Goal: Information Seeking & Learning: Learn about a topic

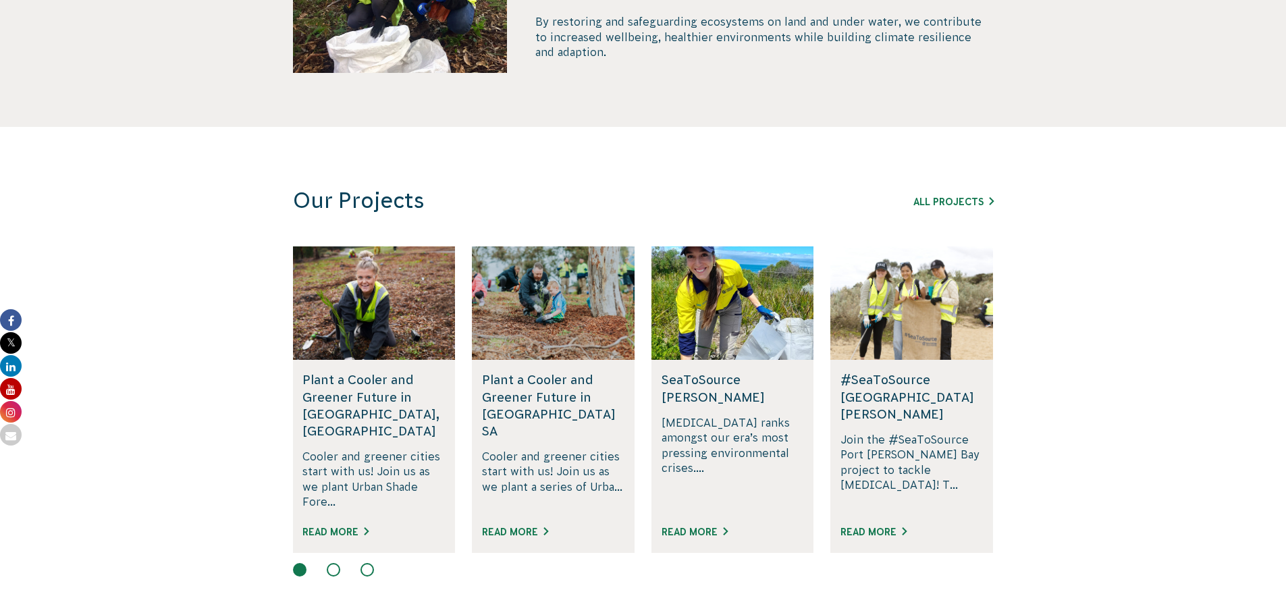
scroll to position [743, 0]
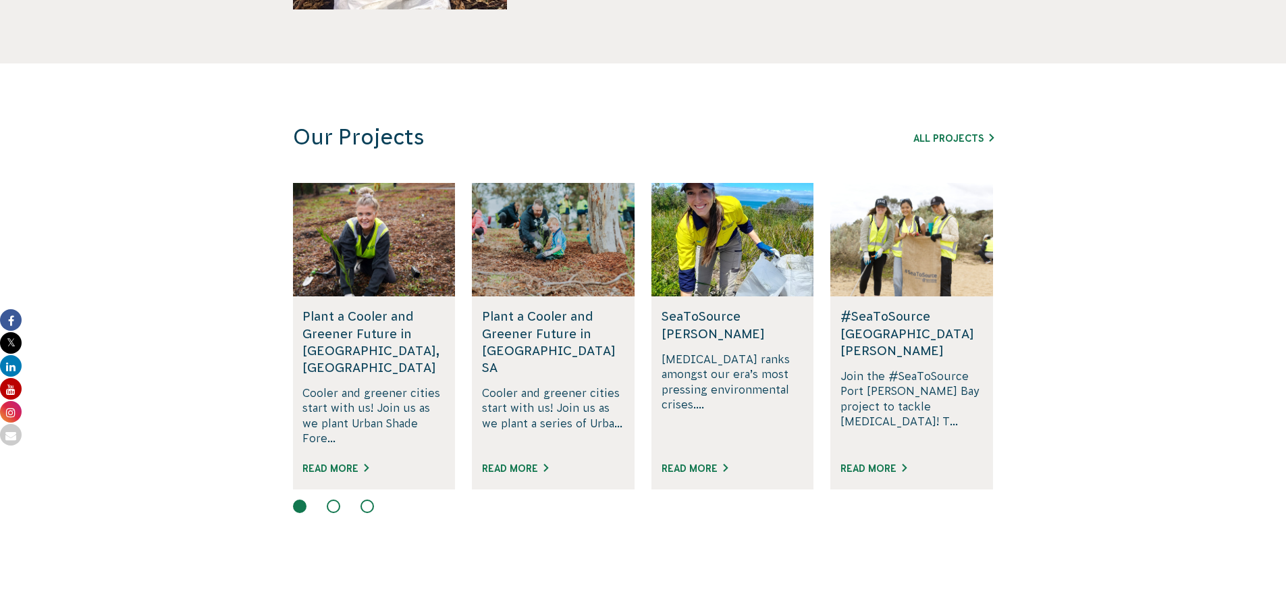
click at [940, 130] on div "All Projects" at bounding box center [917, 138] width 154 height 16
click at [937, 140] on link "All Projects" at bounding box center [954, 138] width 80 height 11
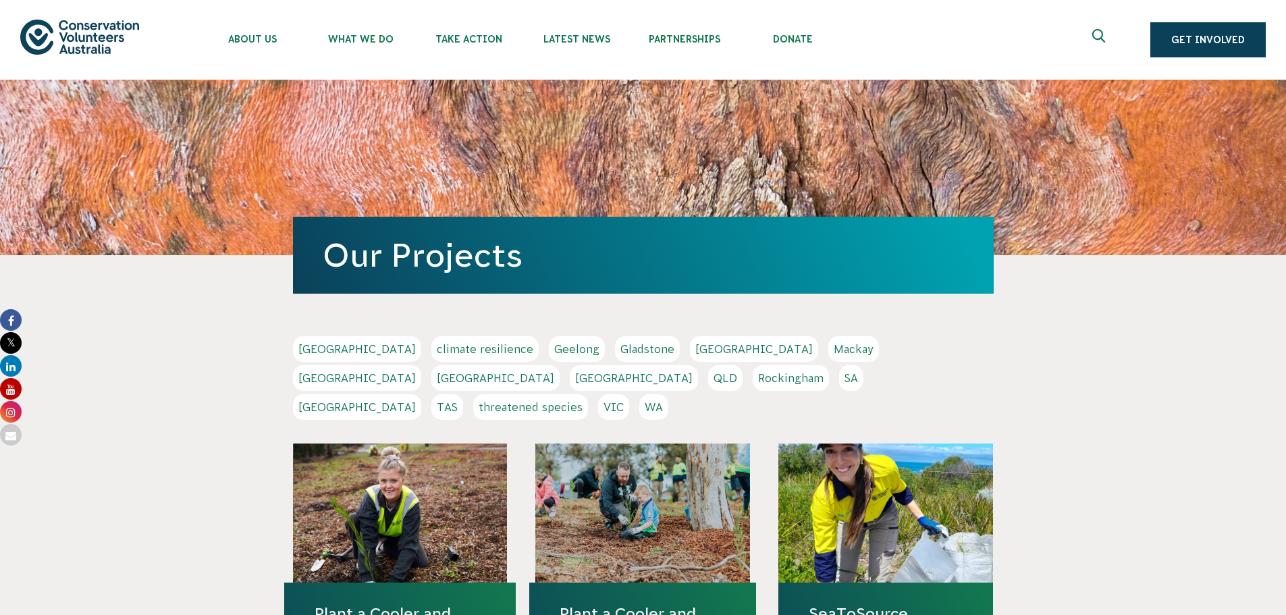
click at [629, 394] on link "VIC" at bounding box center [613, 407] width 31 height 26
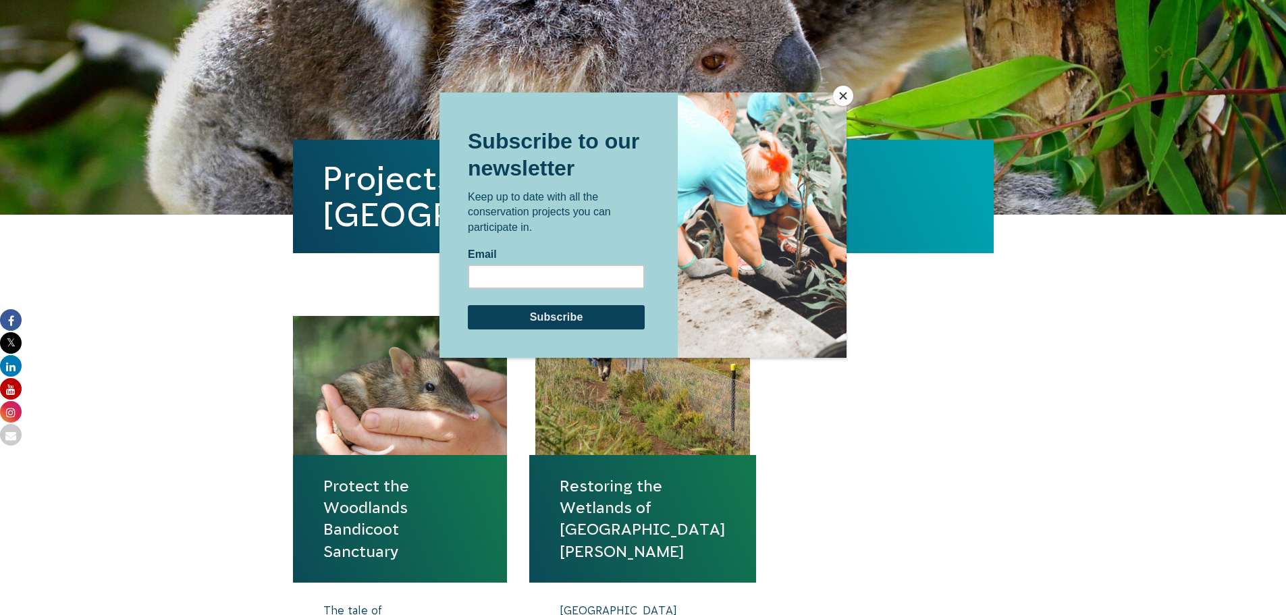
scroll to position [270, 0]
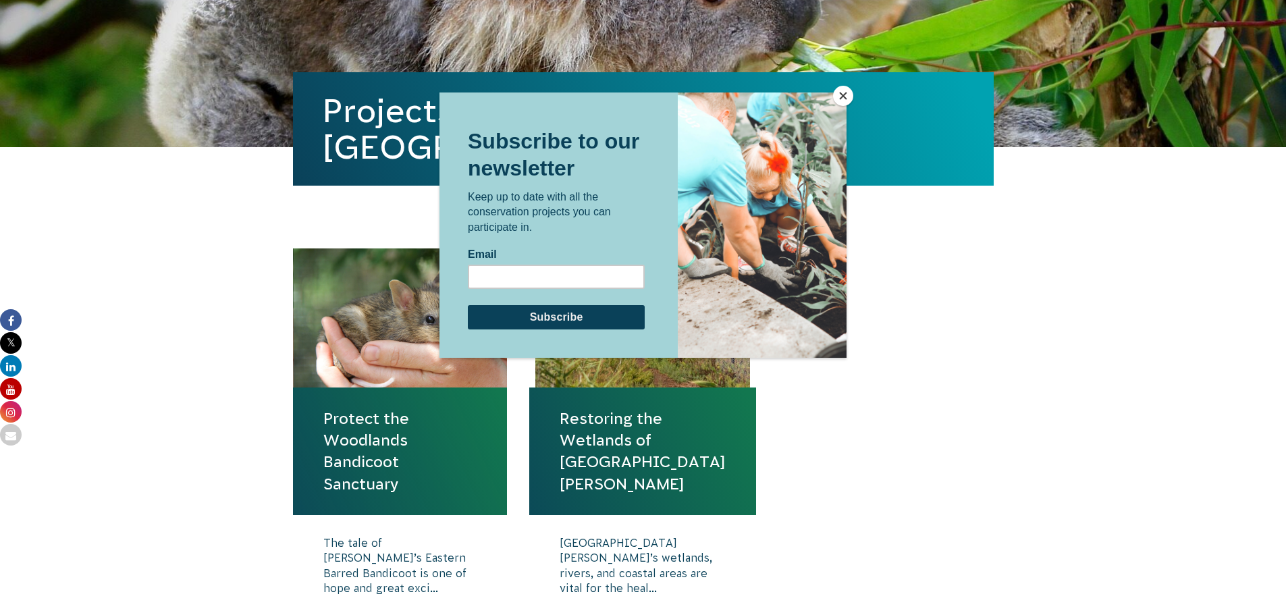
click at [850, 97] on button "Close" at bounding box center [843, 96] width 20 height 20
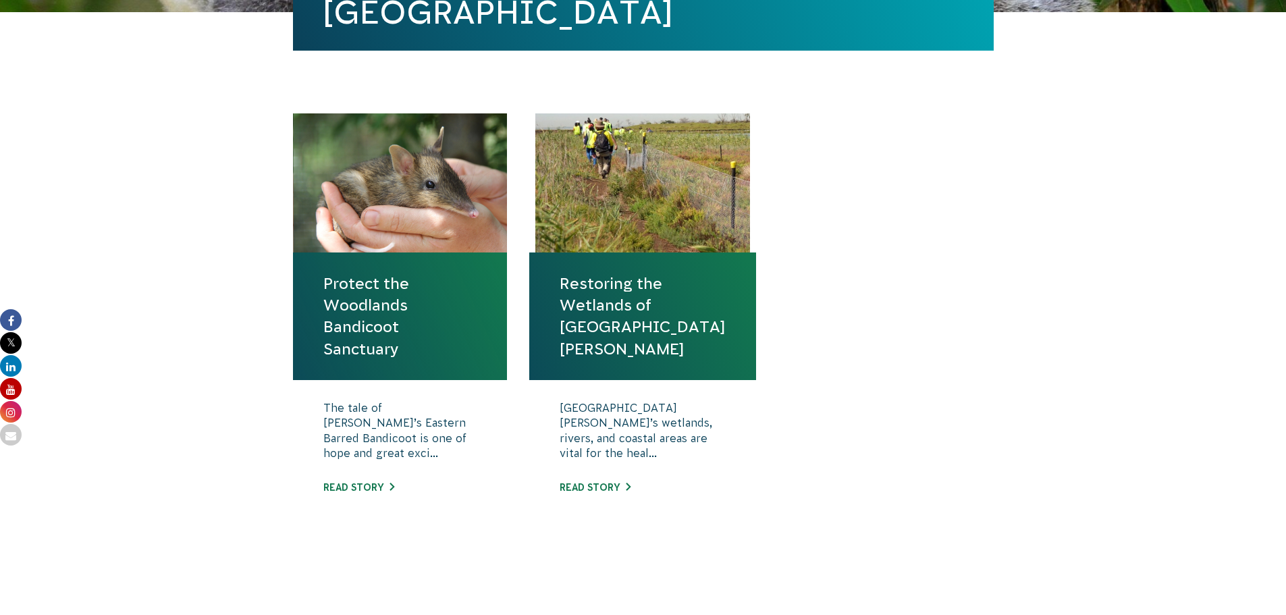
scroll to position [473, 0]
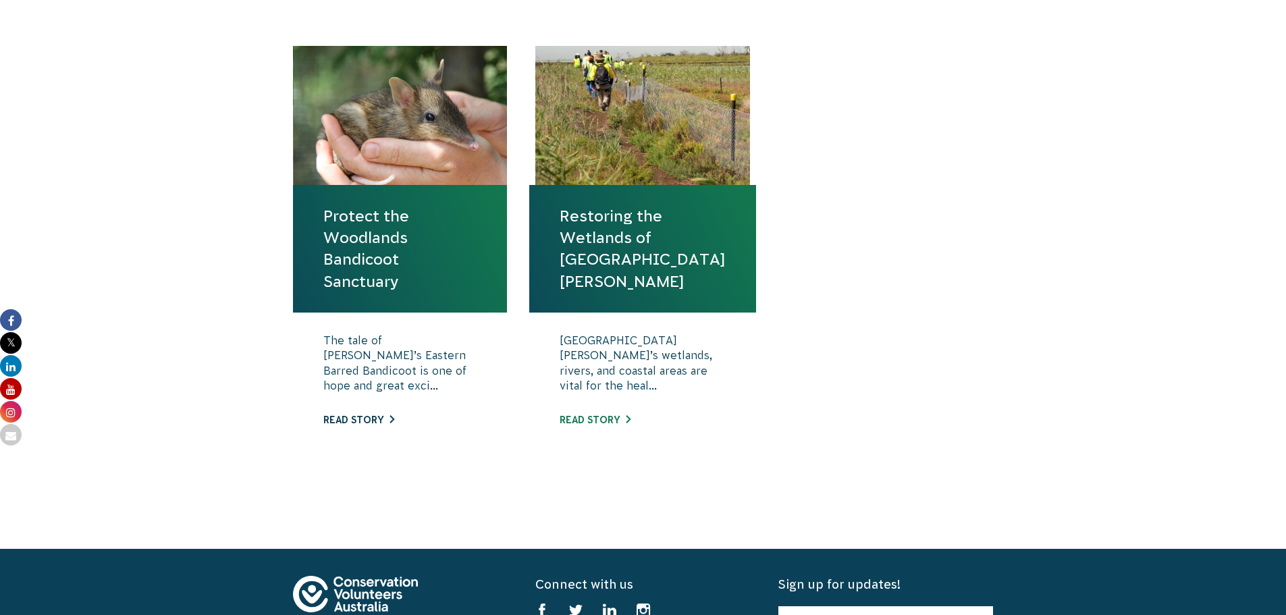
click at [353, 420] on link "Read story" at bounding box center [358, 420] width 71 height 11
click at [620, 238] on link "Restoring the Wetlands of [GEOGRAPHIC_DATA][PERSON_NAME]" at bounding box center [643, 248] width 166 height 87
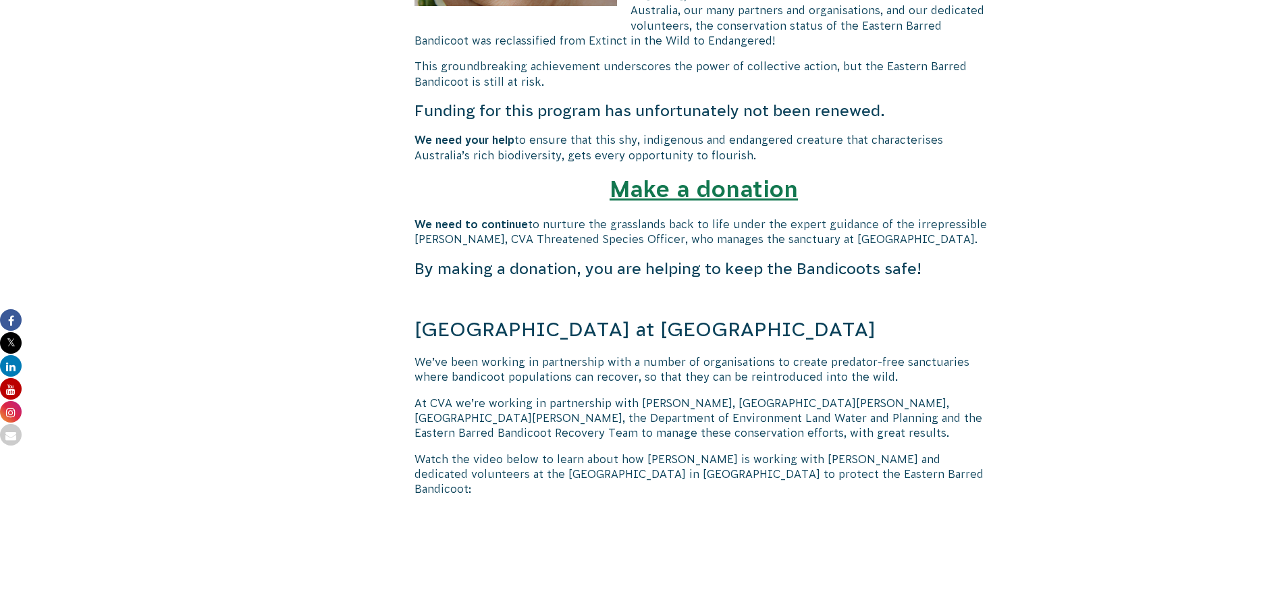
scroll to position [743, 0]
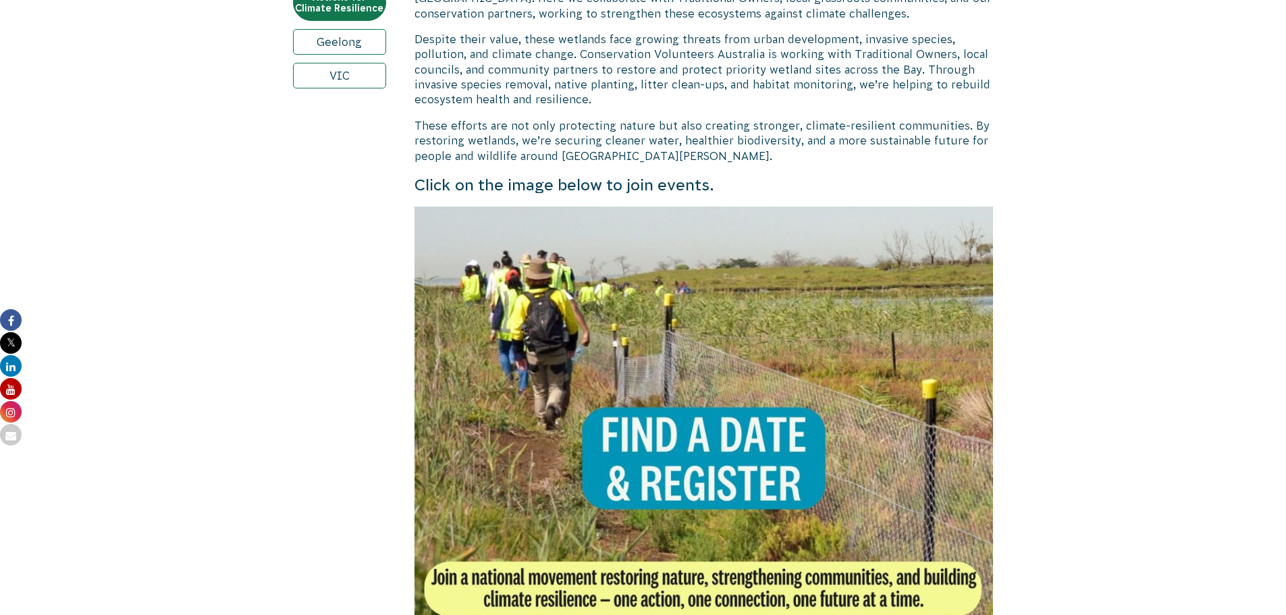
scroll to position [743, 0]
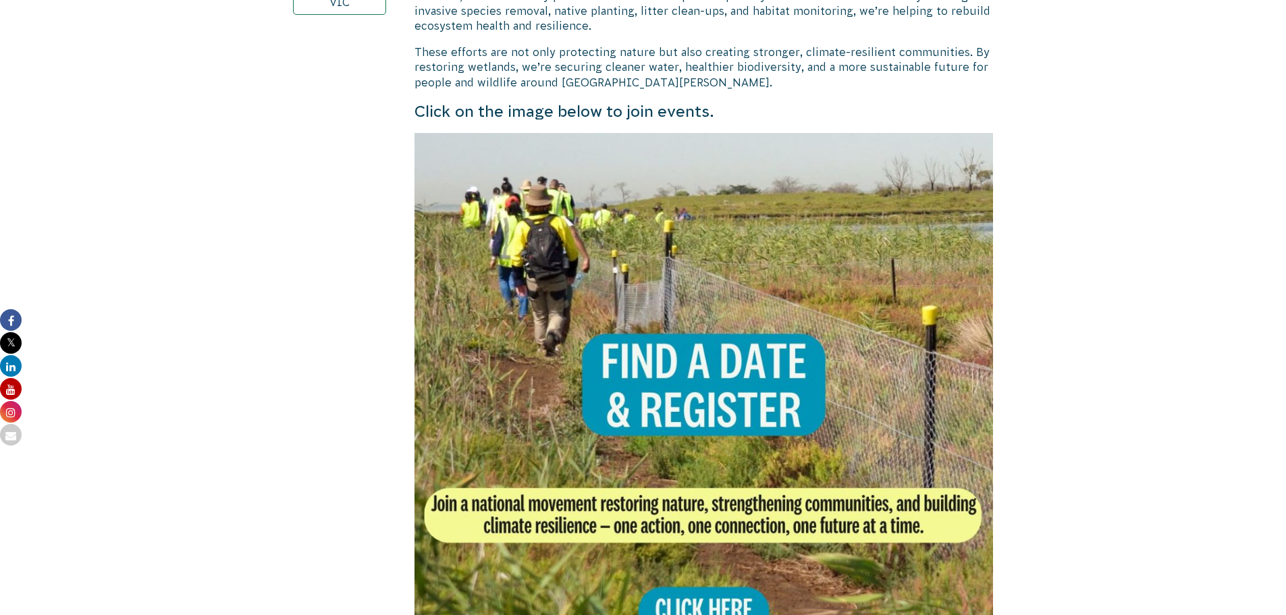
click at [735, 377] on img at bounding box center [704, 422] width 579 height 579
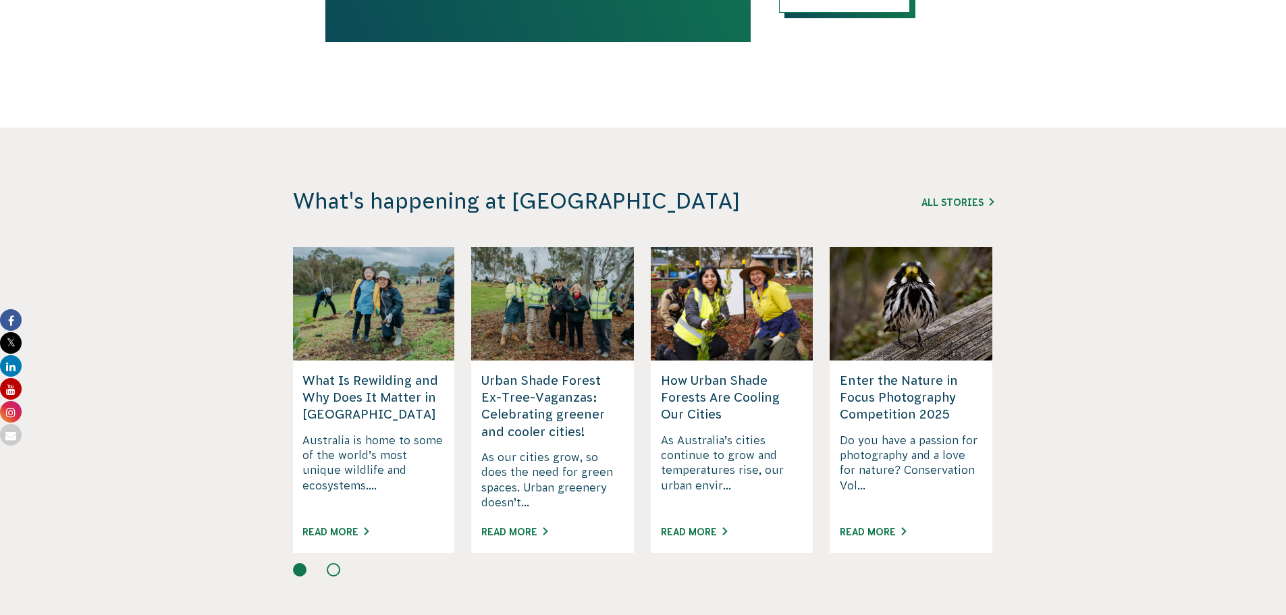
scroll to position [3106, 0]
